Goal: Task Accomplishment & Management: Manage account settings

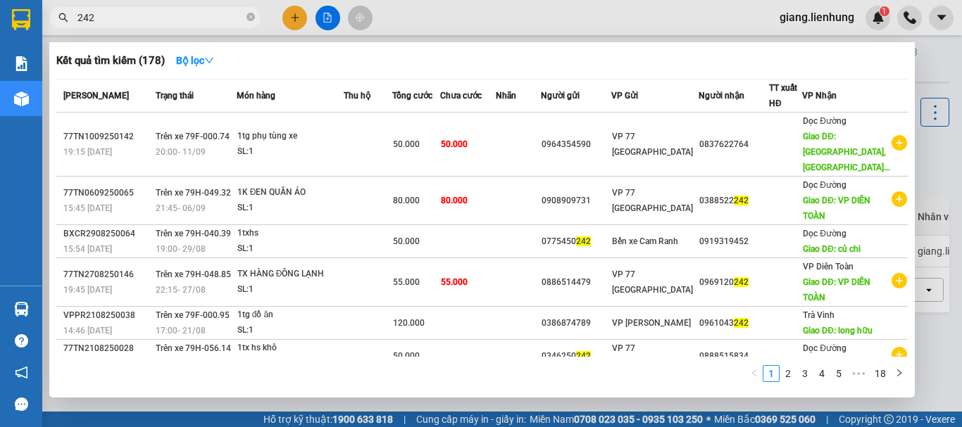
click at [196, 23] on input "242" at bounding box center [160, 17] width 166 height 15
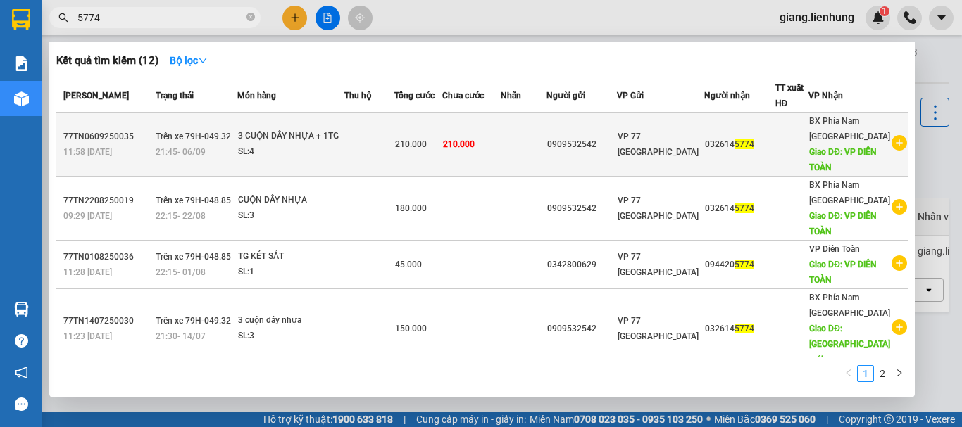
type input "5774"
click at [501, 134] on td "210.000" at bounding box center [471, 145] width 58 height 64
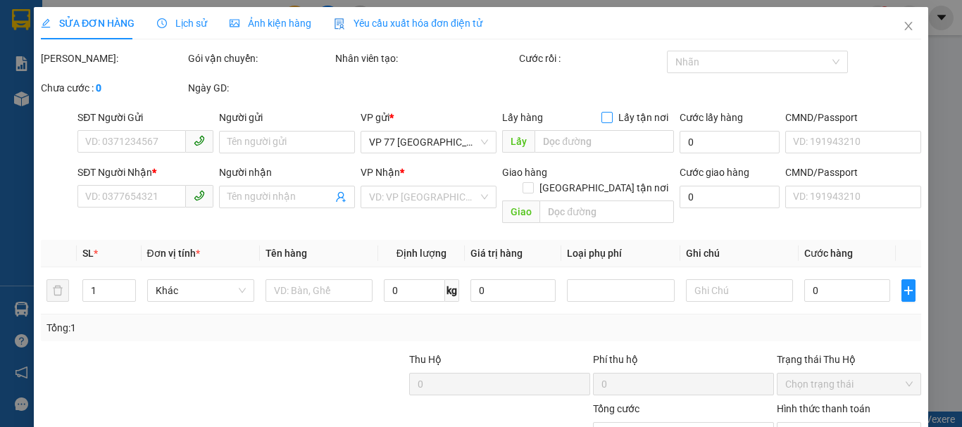
type input "0909532542"
type input "0326145774"
type input "VP DIÊN TOÀN"
type input "210.000"
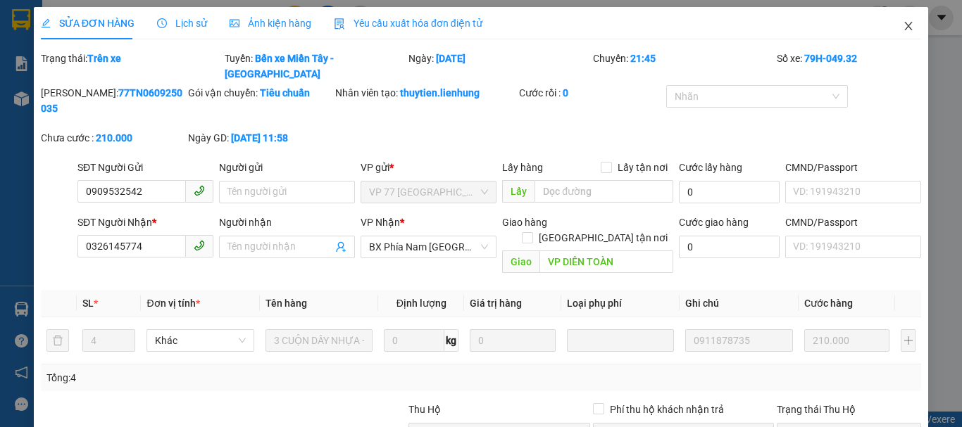
click at [911, 28] on span "Close" at bounding box center [908, 26] width 39 height 39
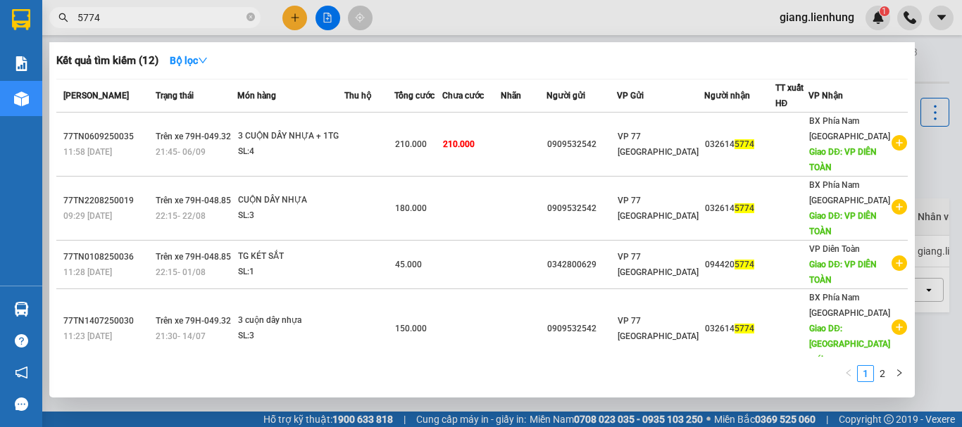
click at [137, 18] on input "5774" at bounding box center [160, 17] width 166 height 15
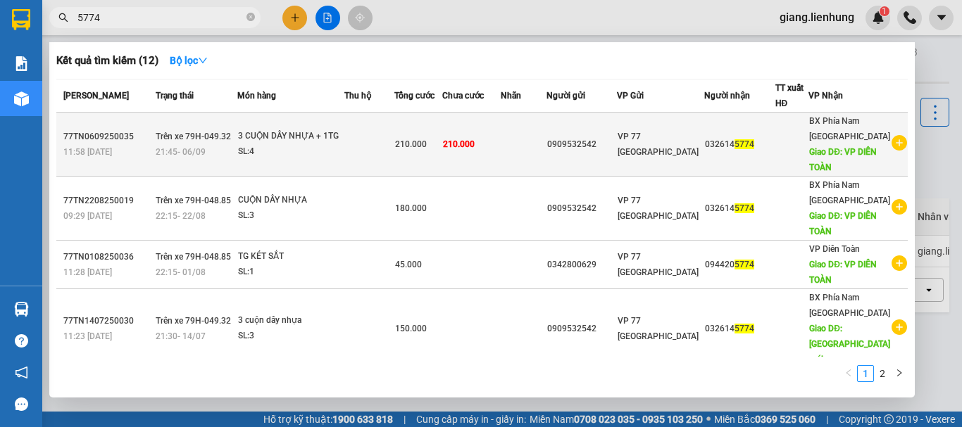
click at [475, 145] on span "210.000" at bounding box center [459, 144] width 32 height 10
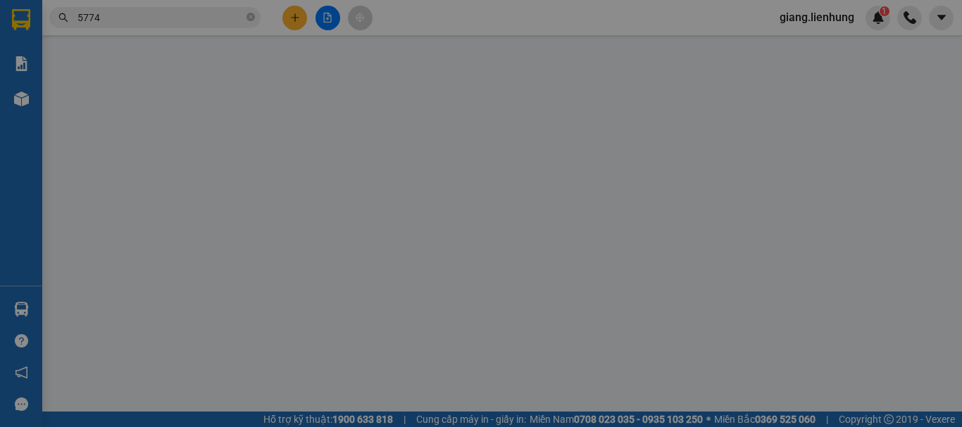
type input "0909532542"
type input "0326145774"
type input "VP DIÊN TOÀN"
type input "210.000"
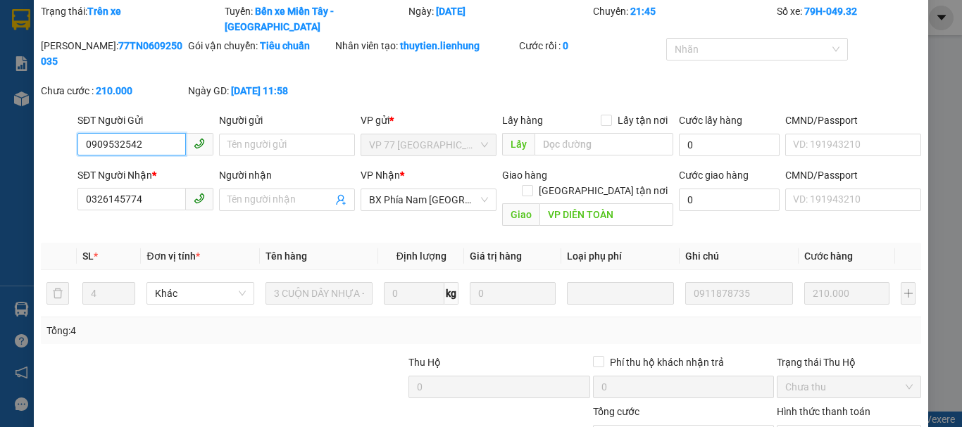
scroll to position [115, 0]
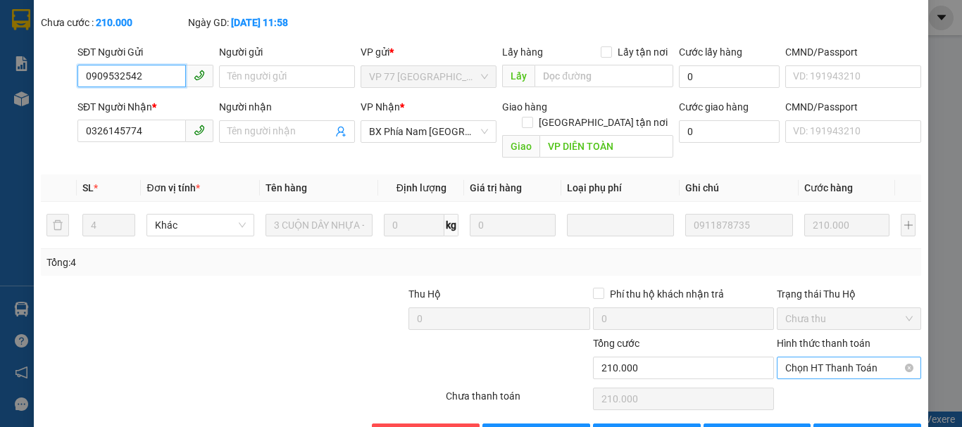
click at [832, 358] on span "Chọn HT Thanh Toán" at bounding box center [848, 368] width 127 height 21
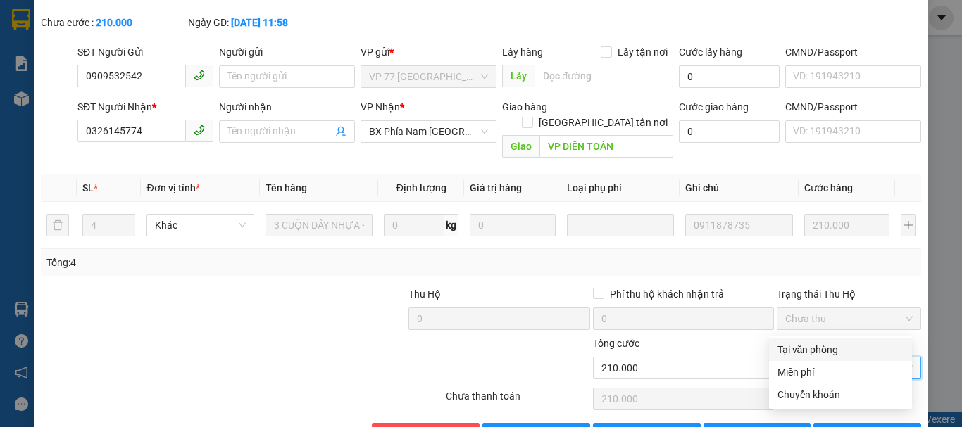
click at [811, 351] on div "Tại văn phòng" at bounding box center [840, 349] width 126 height 15
type input "0"
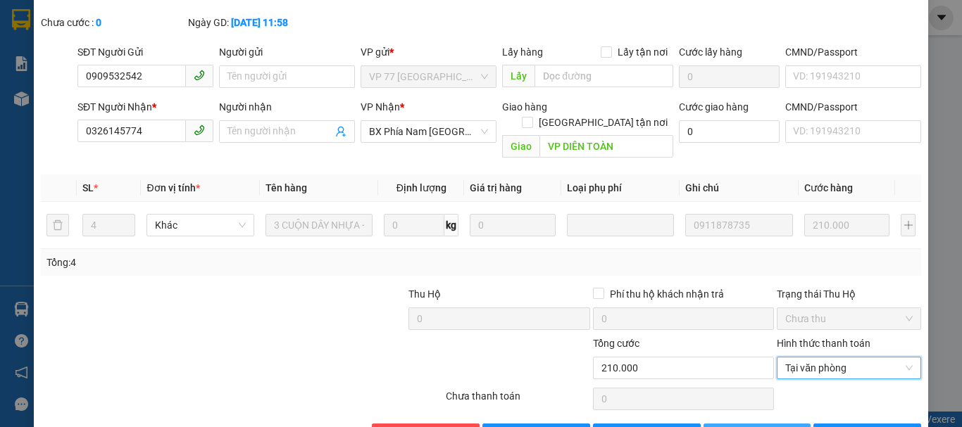
click at [753, 424] on button "[PERSON_NAME] thay đổi" at bounding box center [757, 435] width 108 height 23
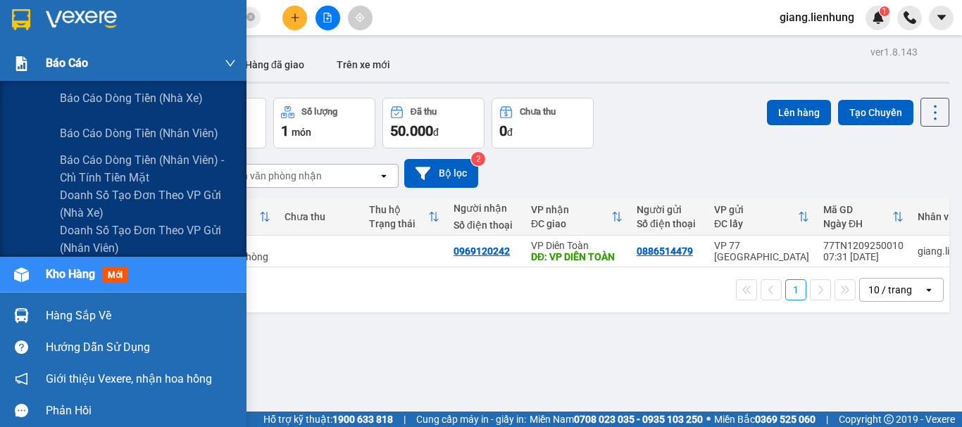
click at [91, 71] on div "Báo cáo" at bounding box center [141, 63] width 190 height 35
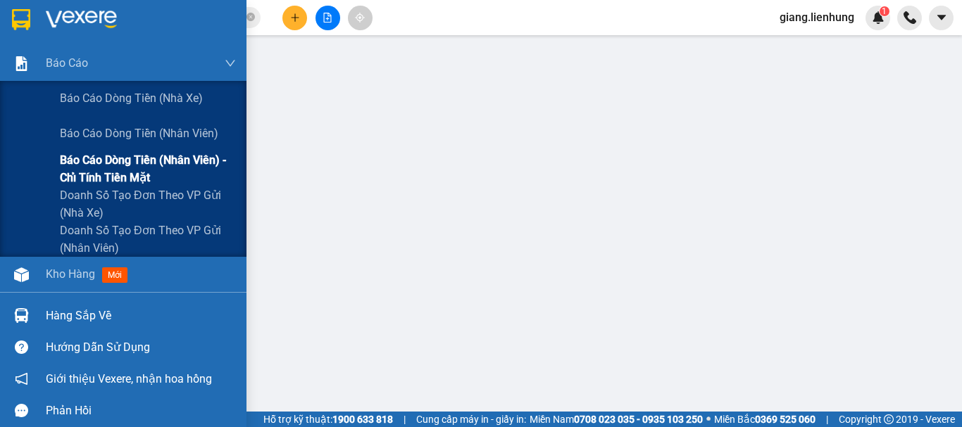
click at [131, 168] on span "Báo cáo dòng tiền (nhân viên) - chỉ tính tiền mặt" at bounding box center [148, 168] width 176 height 35
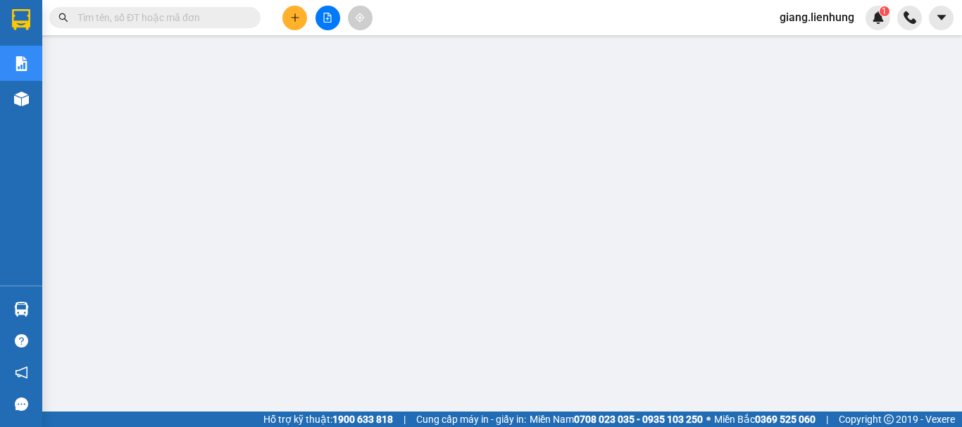
click at [97, 18] on input "text" at bounding box center [160, 17] width 166 height 15
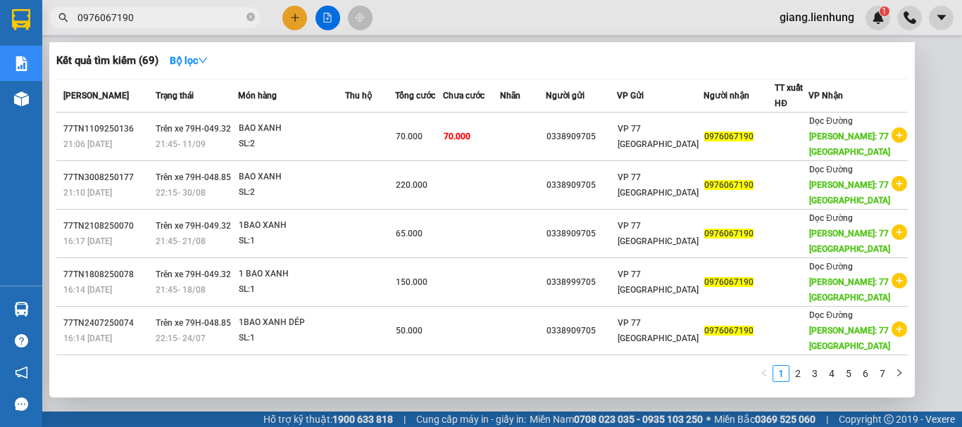
drag, startPoint x: 155, startPoint y: 14, endPoint x: 0, endPoint y: 30, distance: 155.8
click at [0, 30] on section "Kết quả tìm kiếm ( 69 ) Bộ lọc Mã ĐH Trạng thái Món hàng Thu hộ Tổng cước Chưa …" at bounding box center [481, 213] width 962 height 427
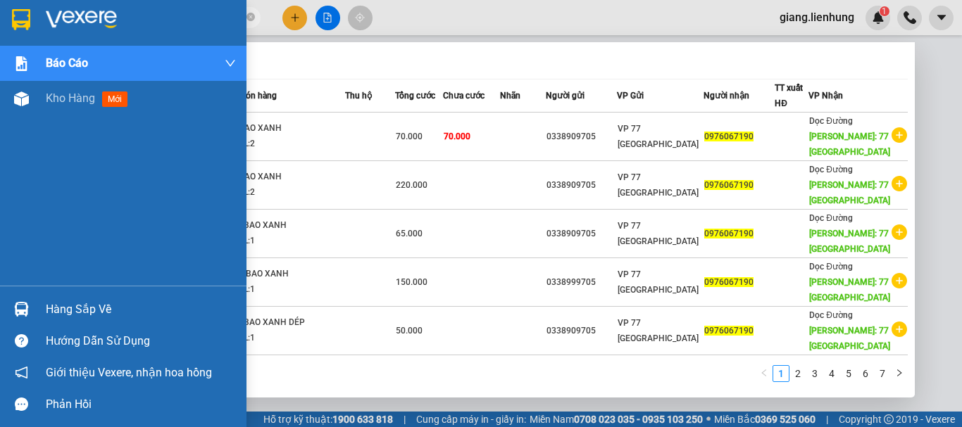
type input "1"
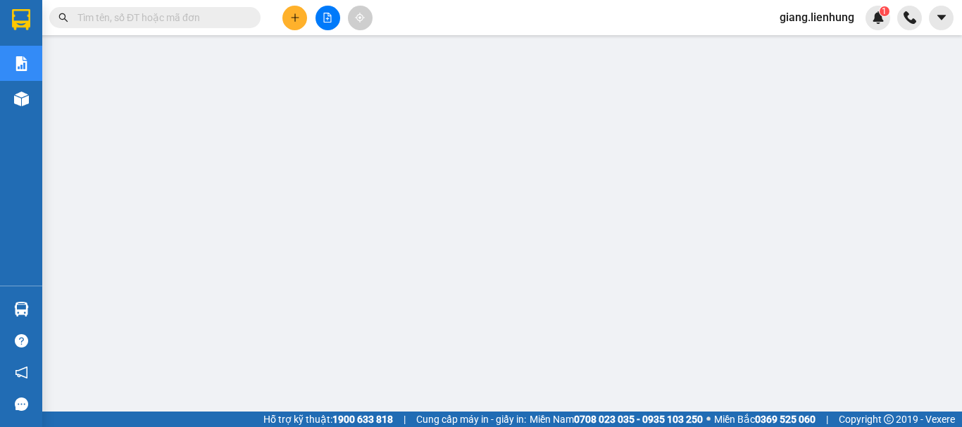
click at [175, 17] on input "text" at bounding box center [160, 17] width 166 height 15
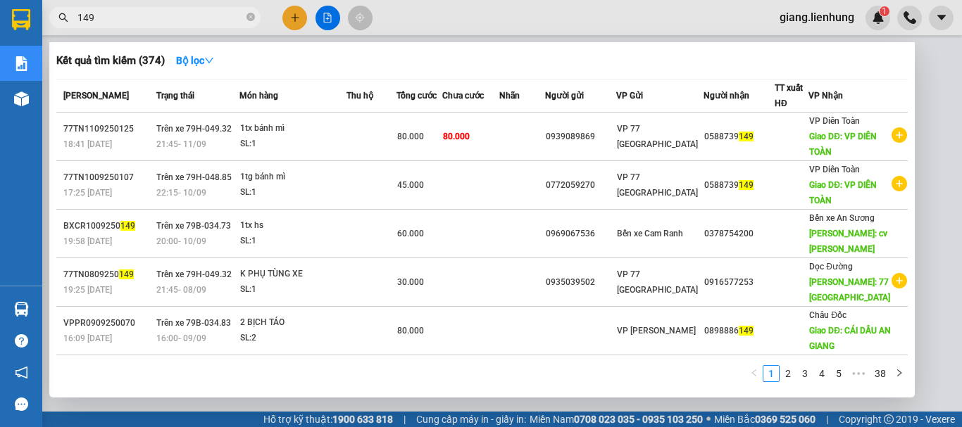
click at [927, 71] on div at bounding box center [481, 213] width 962 height 427
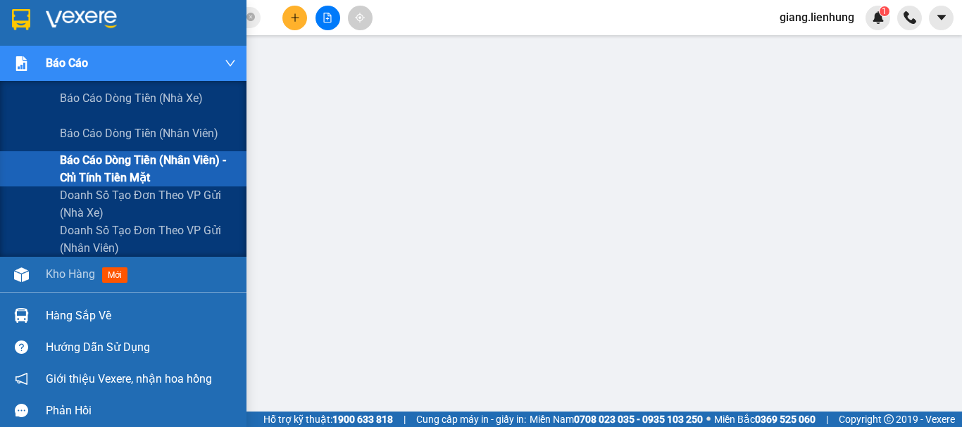
click at [12, 76] on div "Báo cáo" at bounding box center [123, 63] width 246 height 35
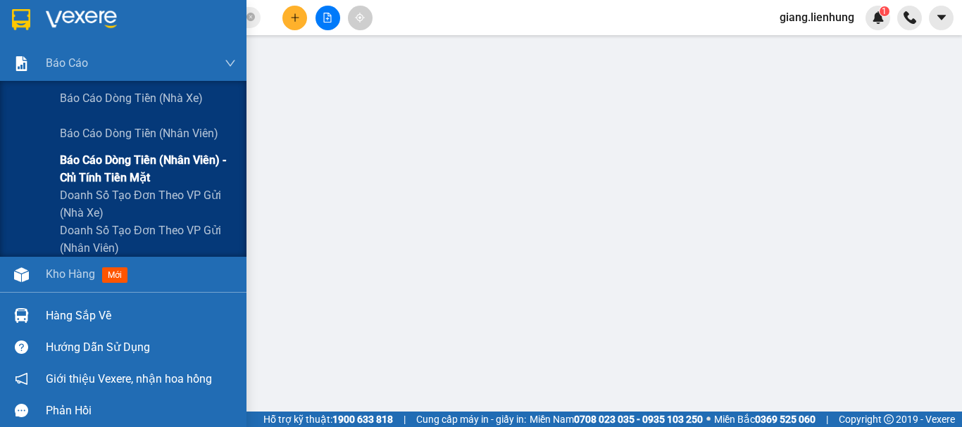
click at [128, 158] on span "Báo cáo dòng tiền (nhân viên) - chỉ tính tiền mặt" at bounding box center [148, 168] width 176 height 35
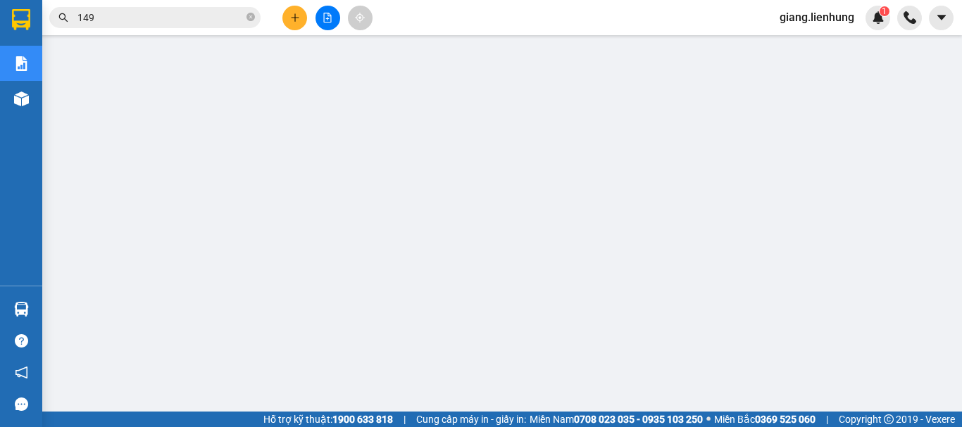
click at [168, 15] on input "149" at bounding box center [160, 17] width 166 height 15
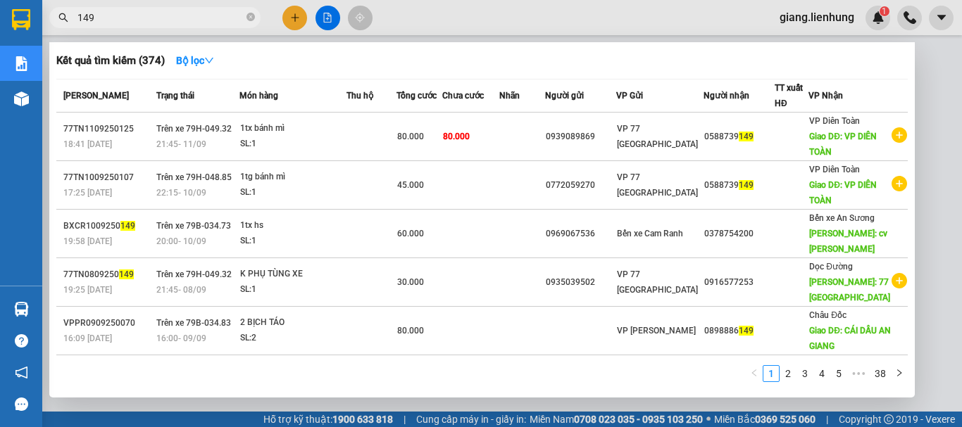
click at [168, 15] on input "149" at bounding box center [160, 17] width 166 height 15
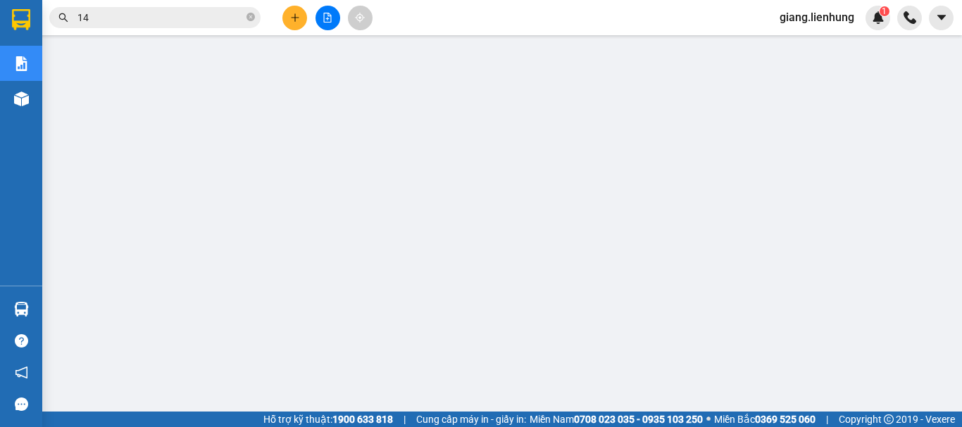
type input "149"
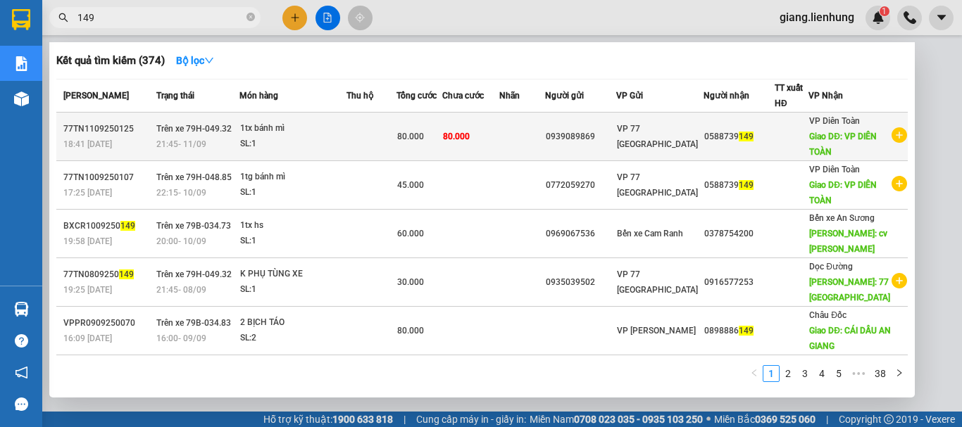
click at [442, 132] on div "80.000" at bounding box center [419, 136] width 44 height 15
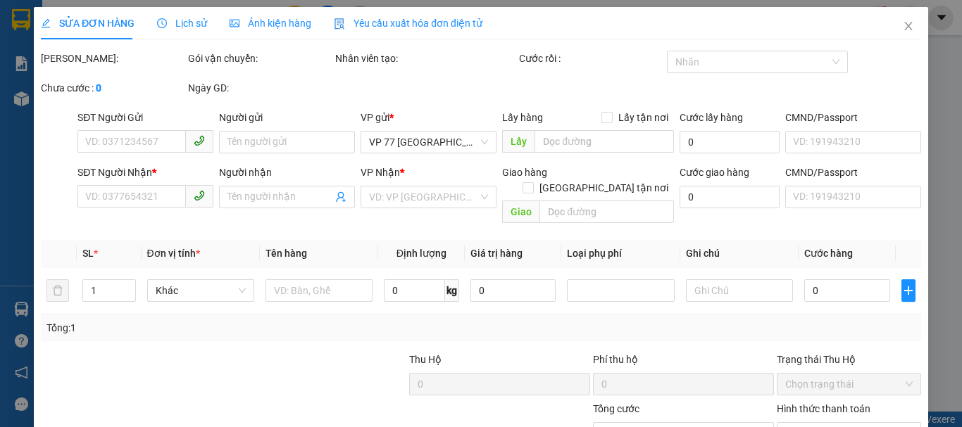
type input "0939089869"
type input "0588739149"
type input "VP DIÊN TOÀN"
type input "80.000"
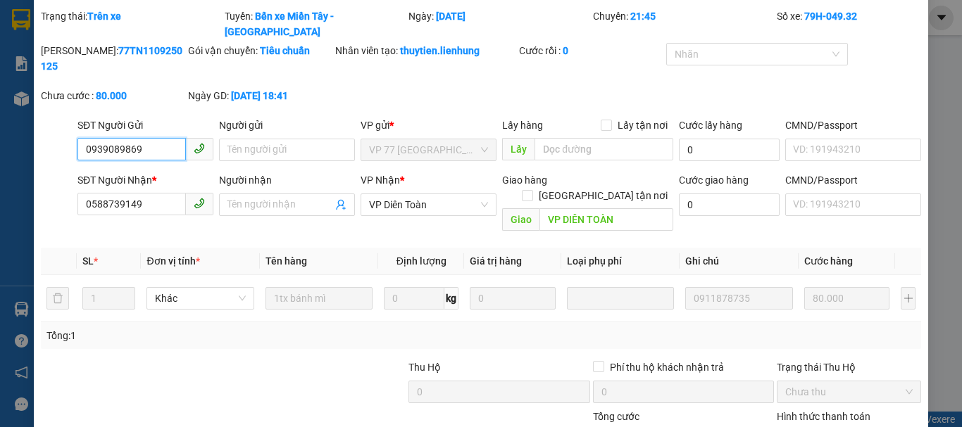
scroll to position [115, 0]
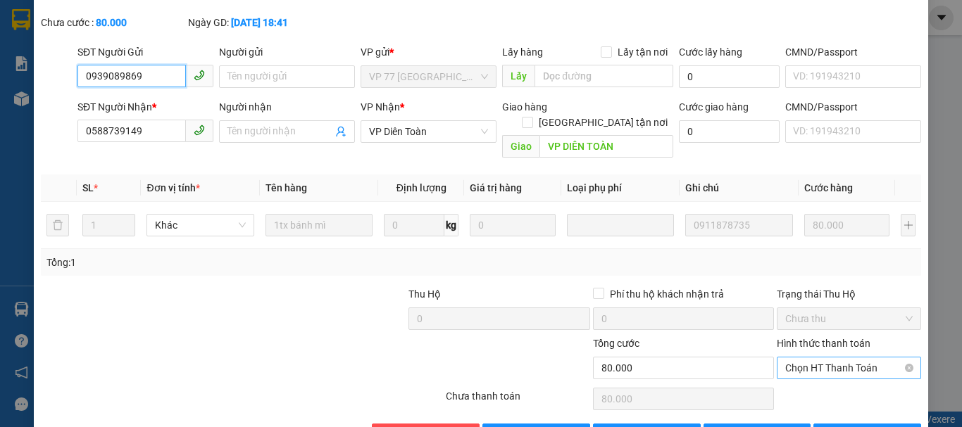
click at [830, 358] on span "Chọn HT Thanh Toán" at bounding box center [848, 368] width 127 height 21
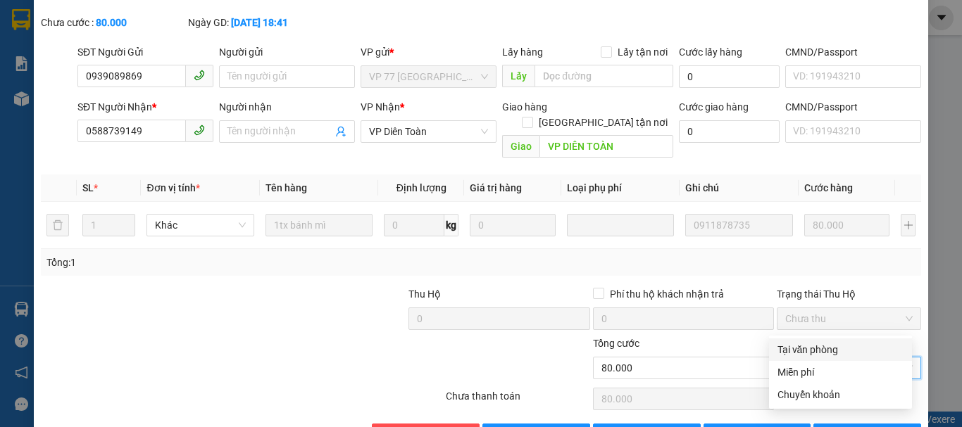
click at [818, 340] on div "Tại văn phòng" at bounding box center [840, 350] width 143 height 23
type input "0"
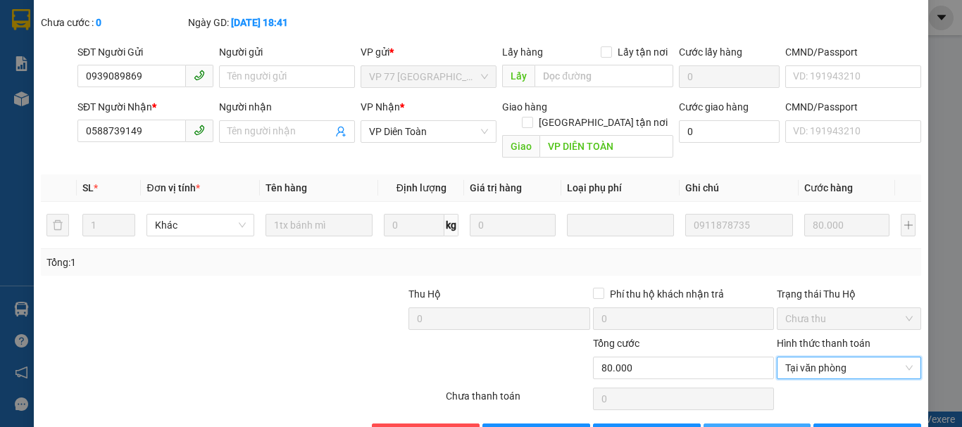
click at [755, 427] on span "[PERSON_NAME] thay đổi" at bounding box center [786, 434] width 113 height 15
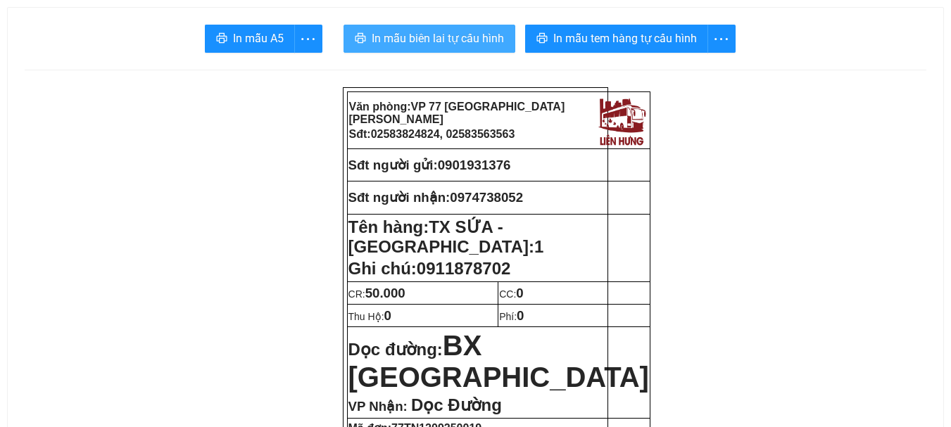
click at [439, 37] on span "In mẫu biên lai tự cấu hình" at bounding box center [438, 39] width 132 height 18
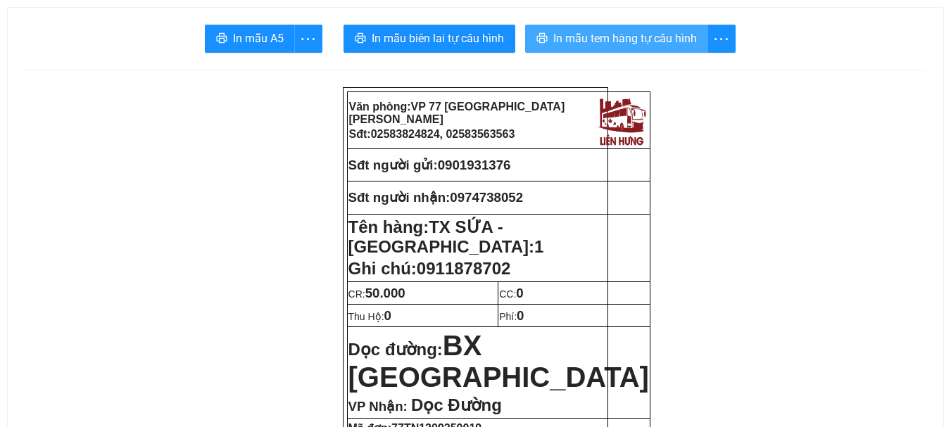
click at [672, 37] on span "In mẫu tem hàng tự cấu hình" at bounding box center [625, 39] width 144 height 18
